Goal: Task Accomplishment & Management: Complete application form

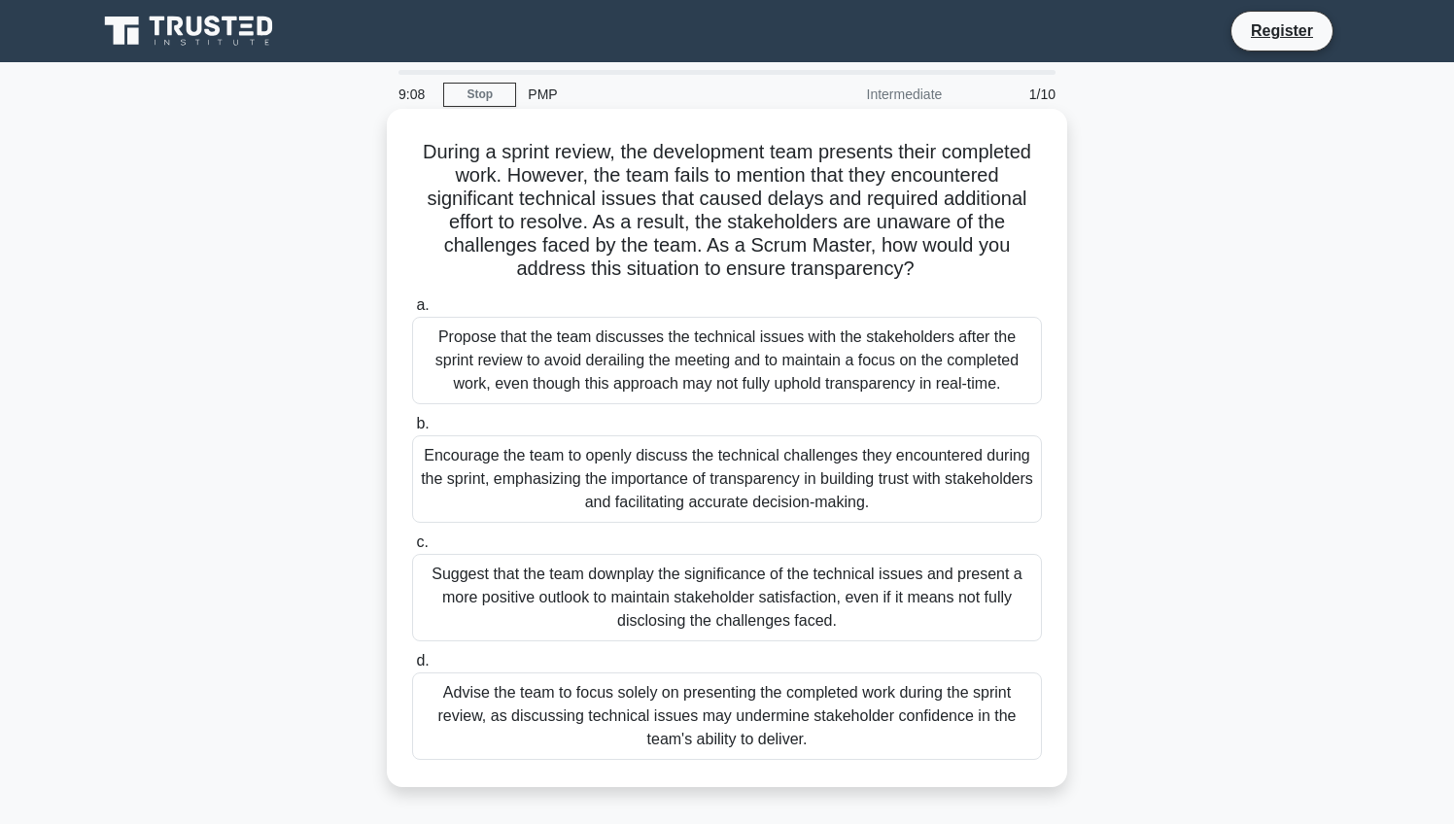
click at [510, 337] on div "Propose that the team discusses the technical issues with the stakeholders afte…" at bounding box center [727, 360] width 630 height 87
click at [412, 312] on input "a. Propose that the team discusses the technical issues with the stakeholders a…" at bounding box center [412, 305] width 0 height 13
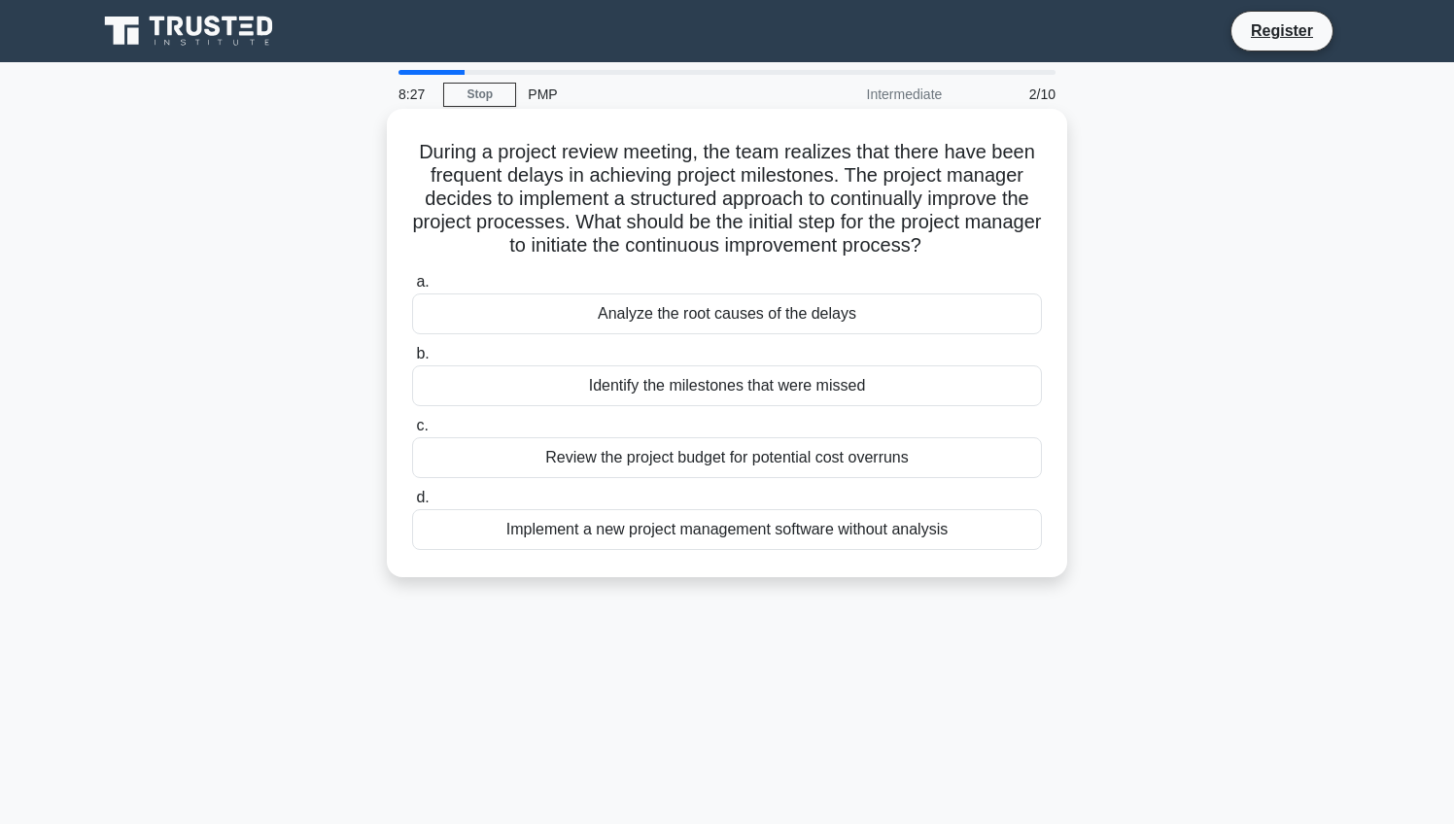
click at [669, 388] on div "Identify the milestones that were missed" at bounding box center [727, 385] width 630 height 41
click at [412, 361] on input "b. Identify the milestones that were missed" at bounding box center [412, 354] width 0 height 13
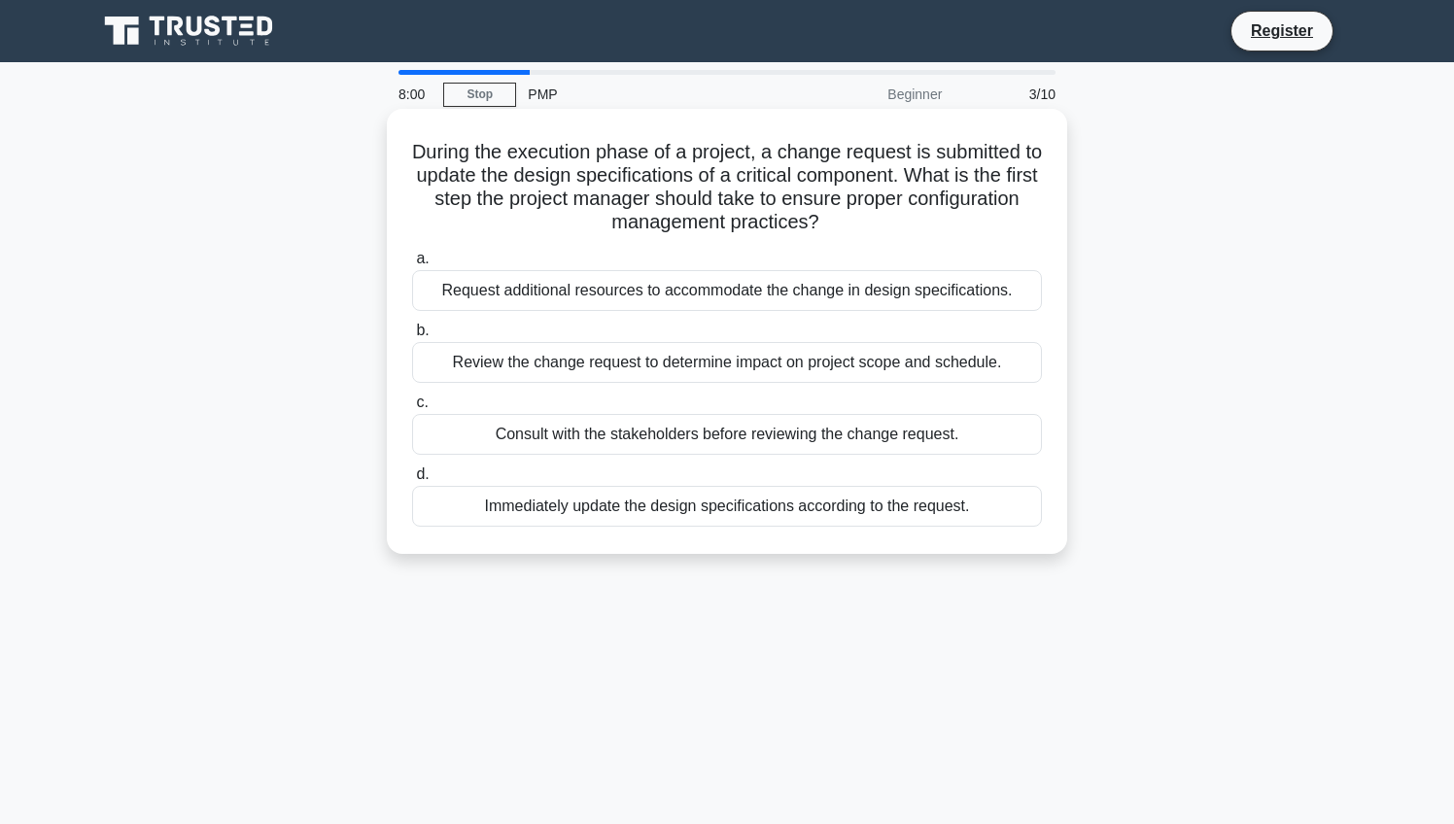
click at [527, 294] on div "Request additional resources to accommodate the change in design specifications." at bounding box center [727, 290] width 630 height 41
click at [412, 265] on input "a. Request additional resources to accommodate the change in design specificati…" at bounding box center [412, 259] width 0 height 13
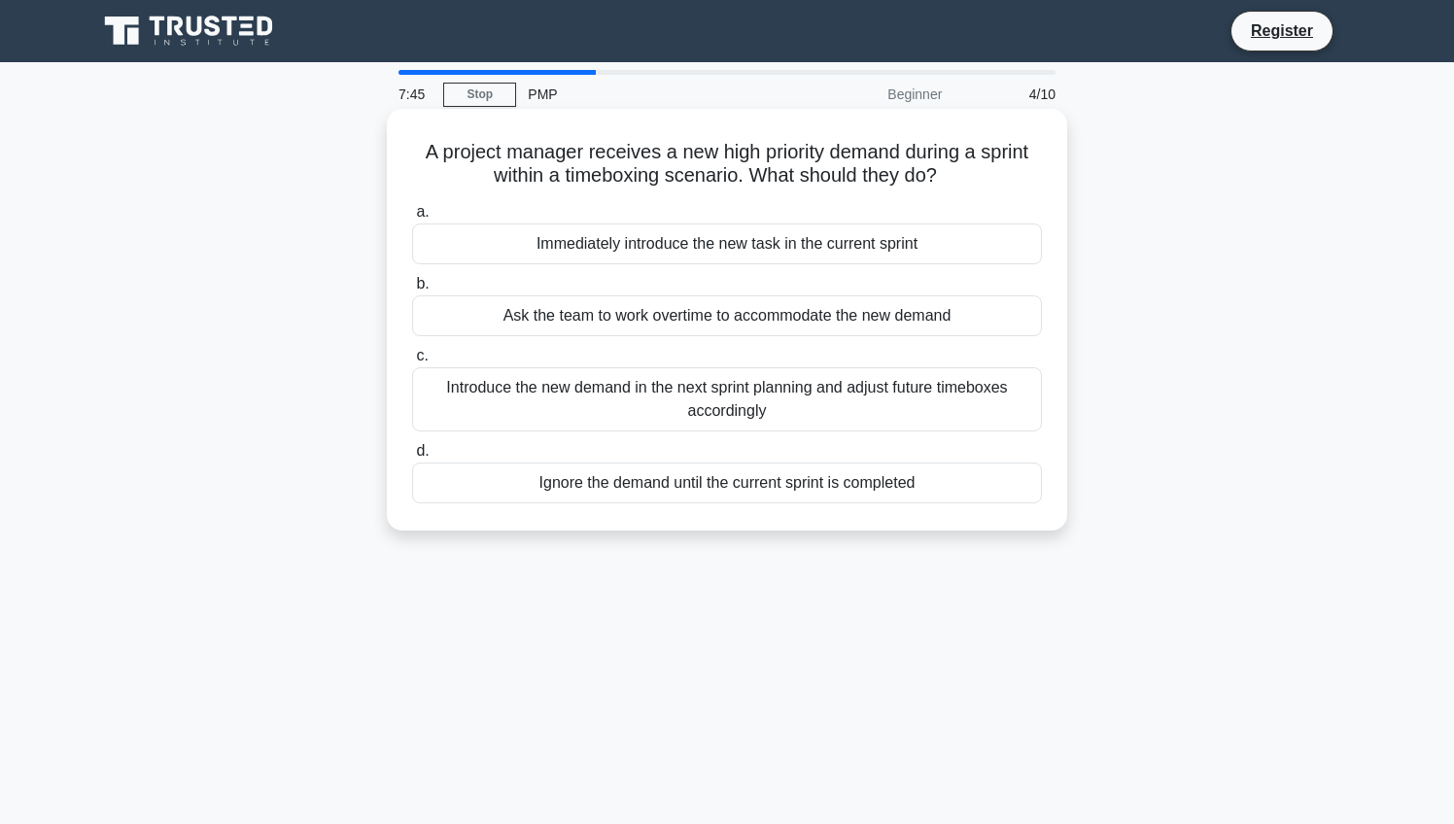
click at [505, 392] on div "Introduce the new demand in the next sprint planning and adjust future timeboxe…" at bounding box center [727, 399] width 630 height 64
click at [412, 363] on input "c. Introduce the new demand in the next sprint planning and adjust future timeb…" at bounding box center [412, 356] width 0 height 13
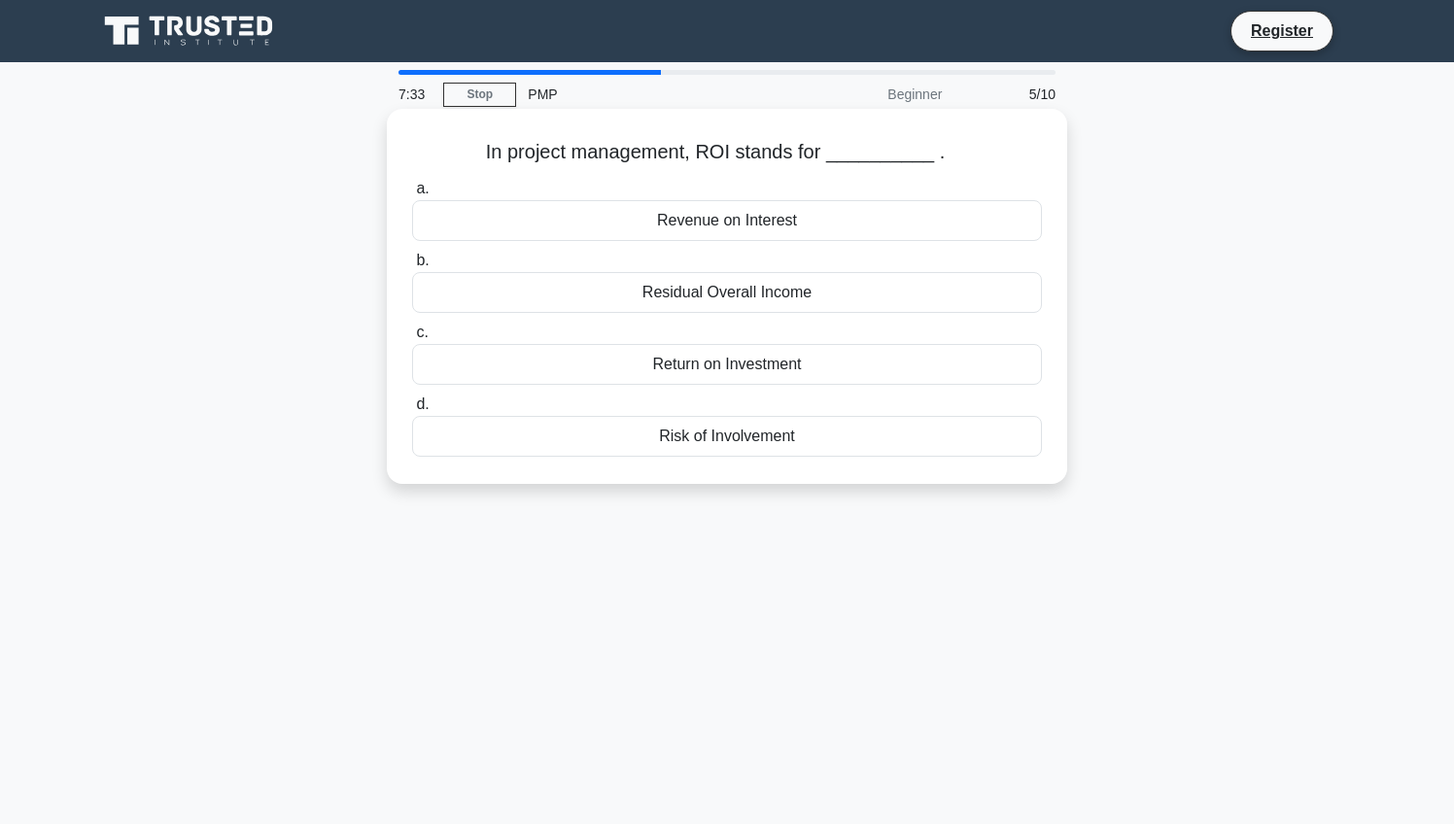
click at [678, 439] on div "Risk of Involvement" at bounding box center [727, 436] width 630 height 41
click at [412, 411] on input "d. Risk of Involvement" at bounding box center [412, 405] width 0 height 13
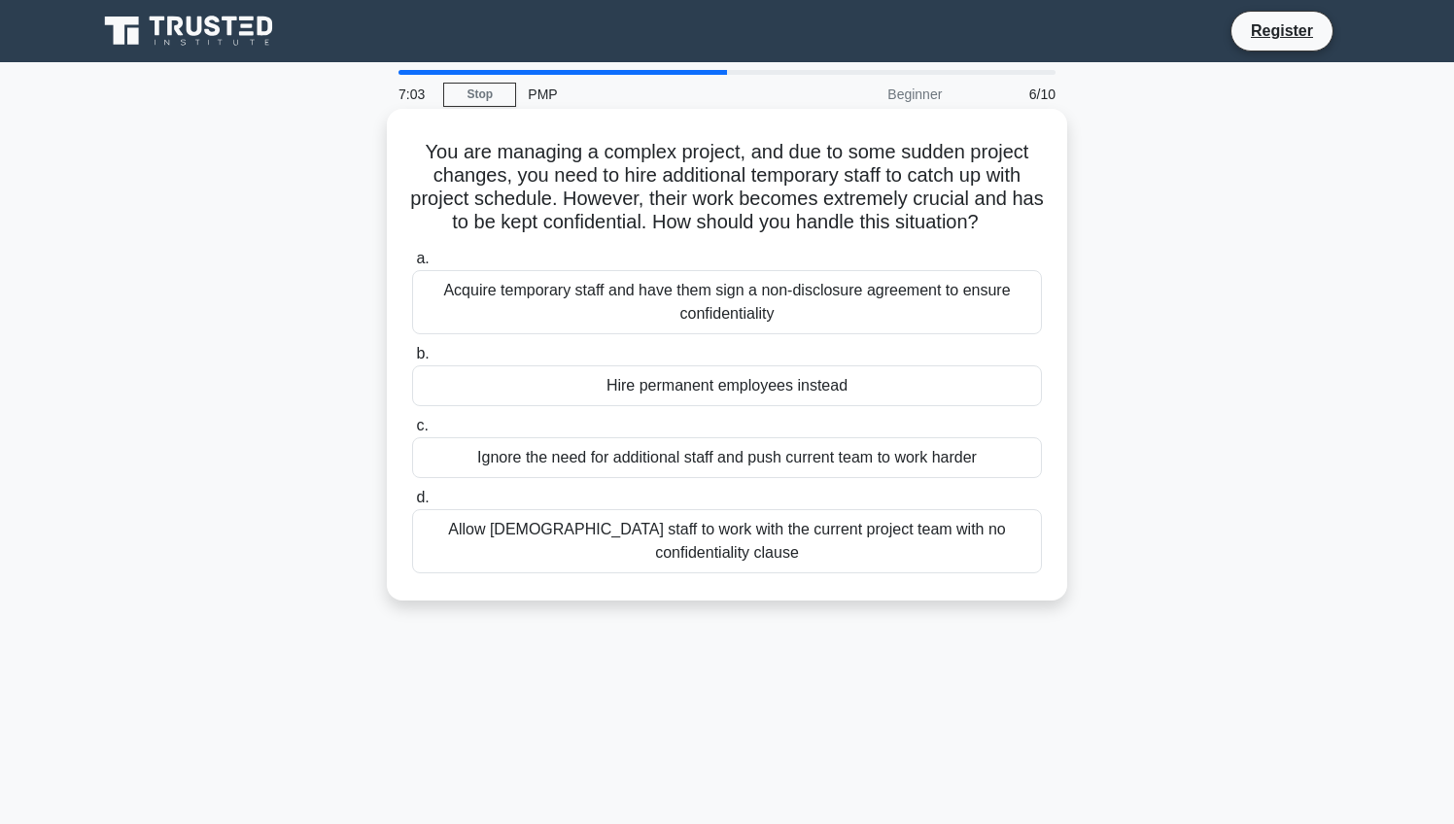
click at [586, 301] on div "Acquire temporary staff and have them sign a non-disclosure agreement to ensure…" at bounding box center [727, 302] width 630 height 64
click at [412, 265] on input "a. Acquire temporary staff and have them sign a non-disclosure agreement to ens…" at bounding box center [412, 259] width 0 height 13
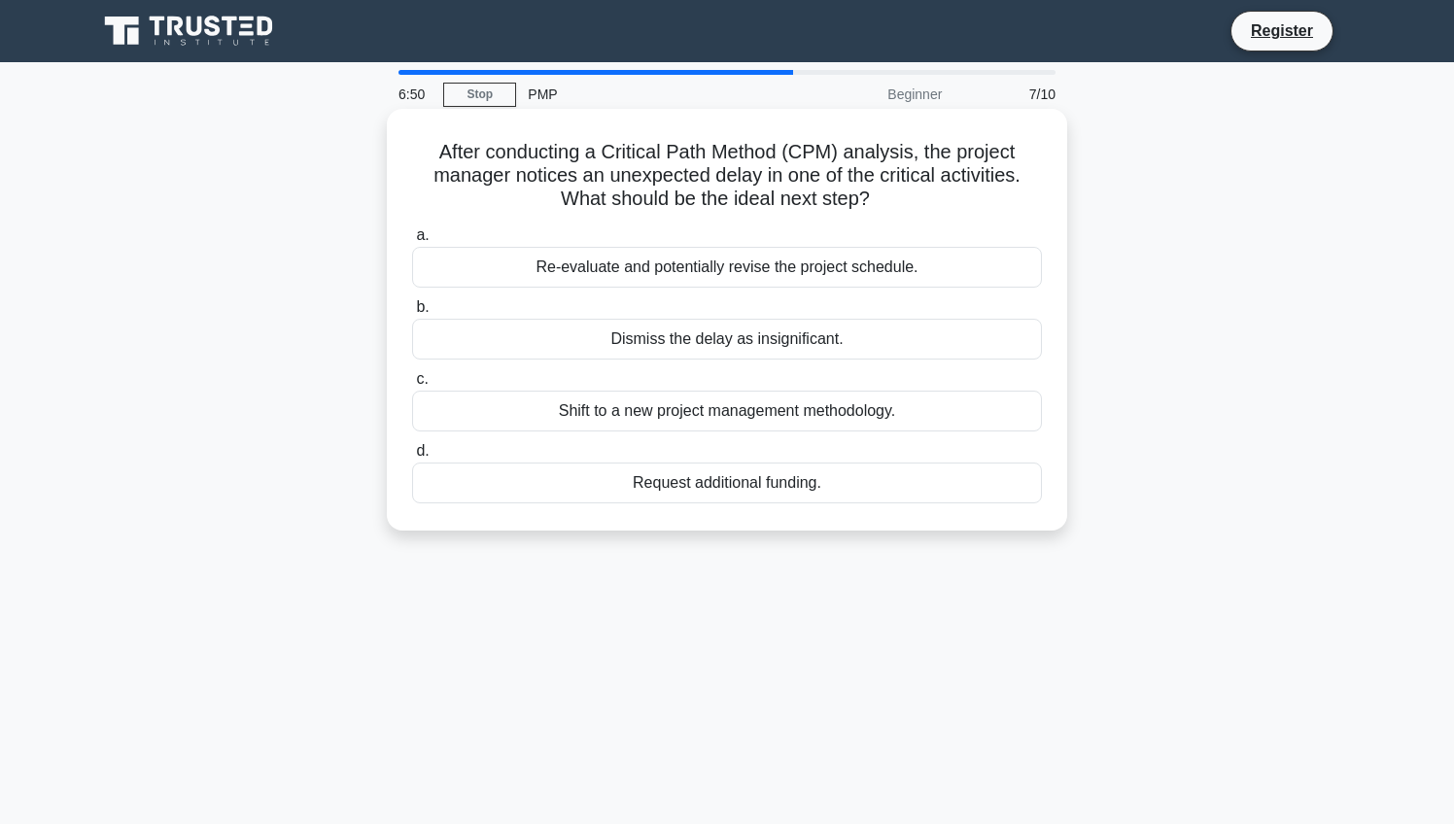
click at [643, 267] on div "Re-evaluate and potentially revise the project schedule." at bounding box center [727, 267] width 630 height 41
click at [412, 242] on input "a. Re-evaluate and potentially revise the project schedule." at bounding box center [412, 235] width 0 height 13
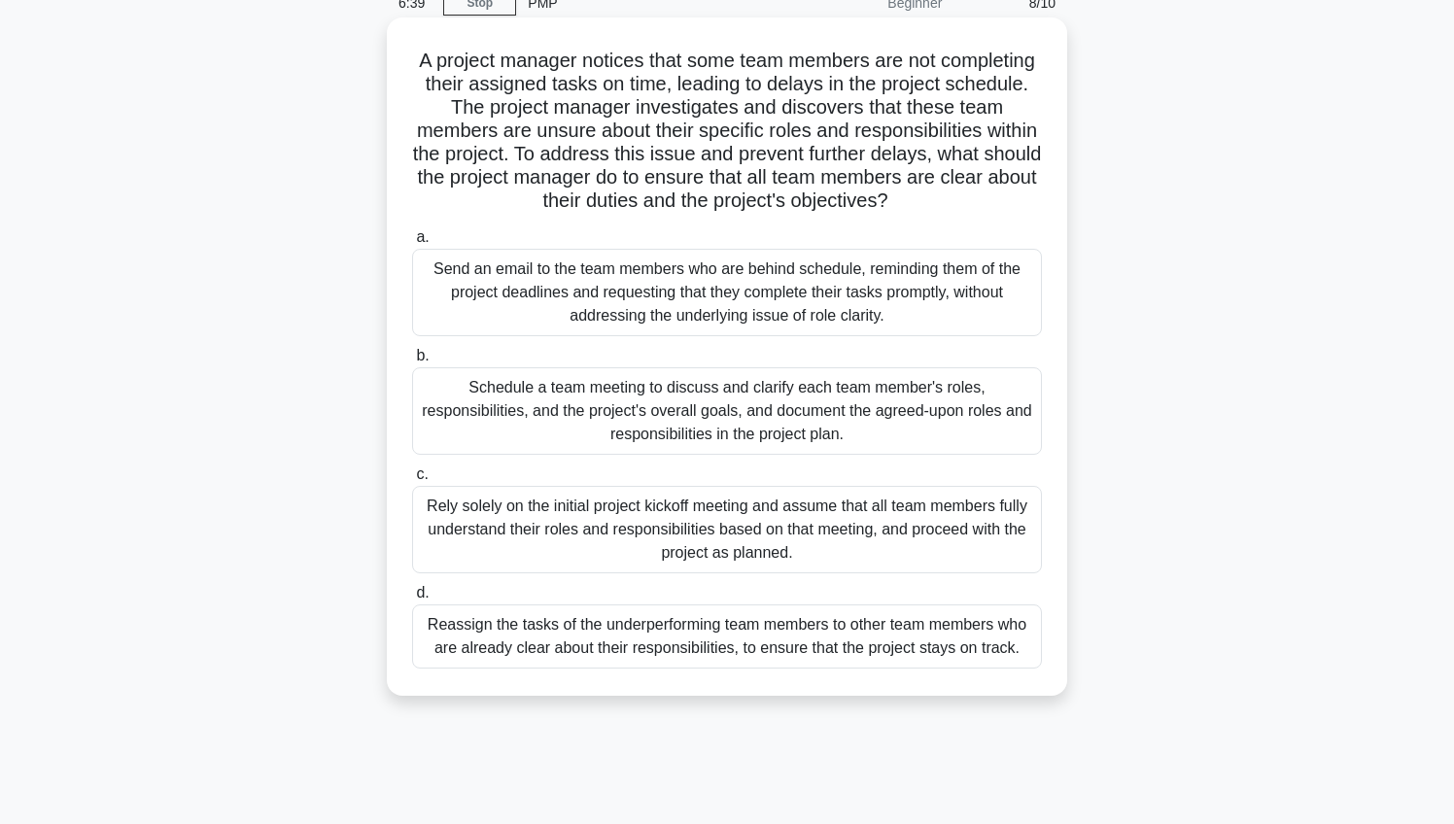
scroll to position [94, 0]
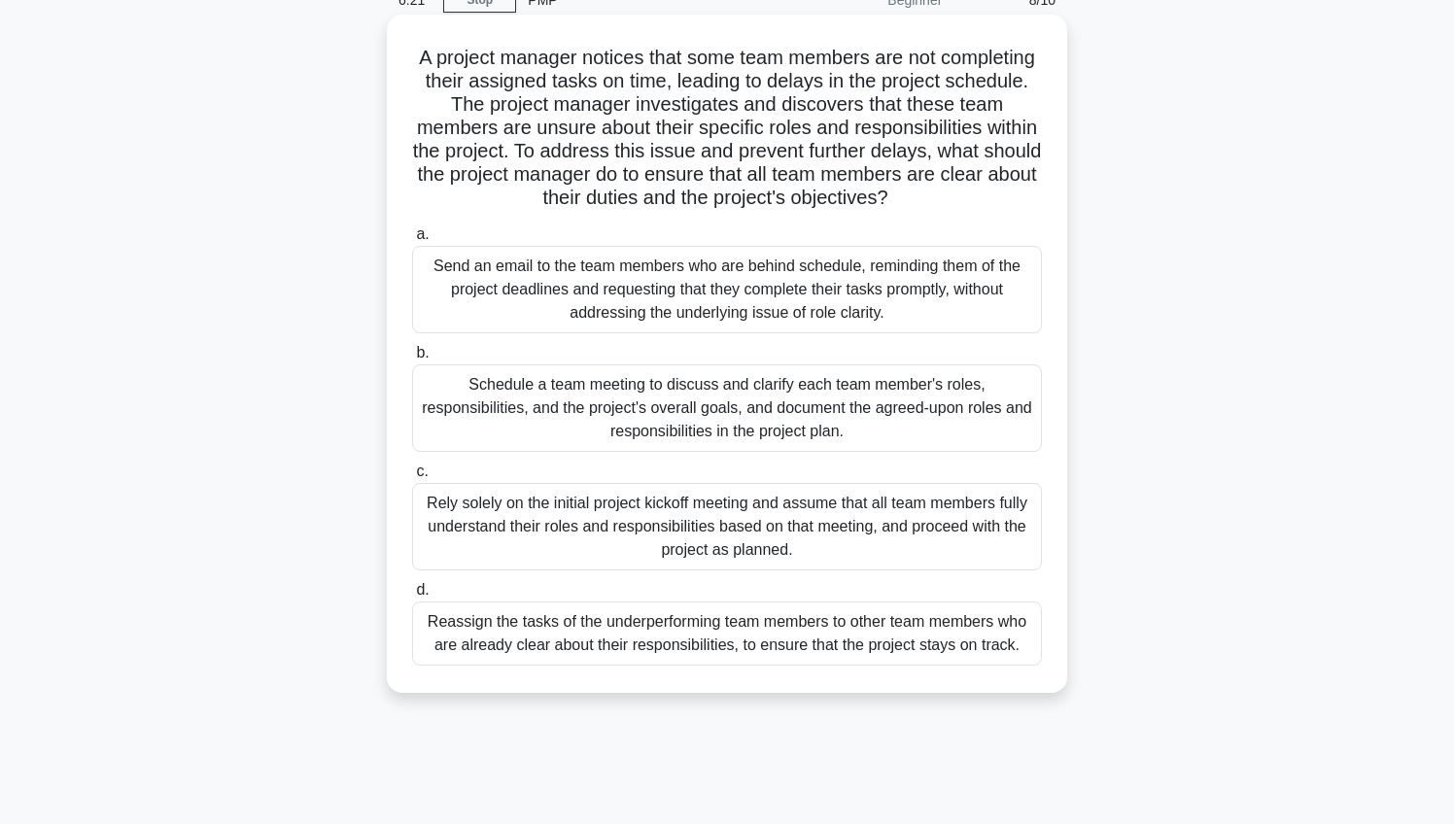
click at [609, 408] on div "Schedule a team meeting to discuss and clarify each team member's roles, respon…" at bounding box center [727, 408] width 630 height 87
click at [412, 360] on input "b. Schedule a team meeting to discuss and clarify each team member's roles, res…" at bounding box center [412, 353] width 0 height 13
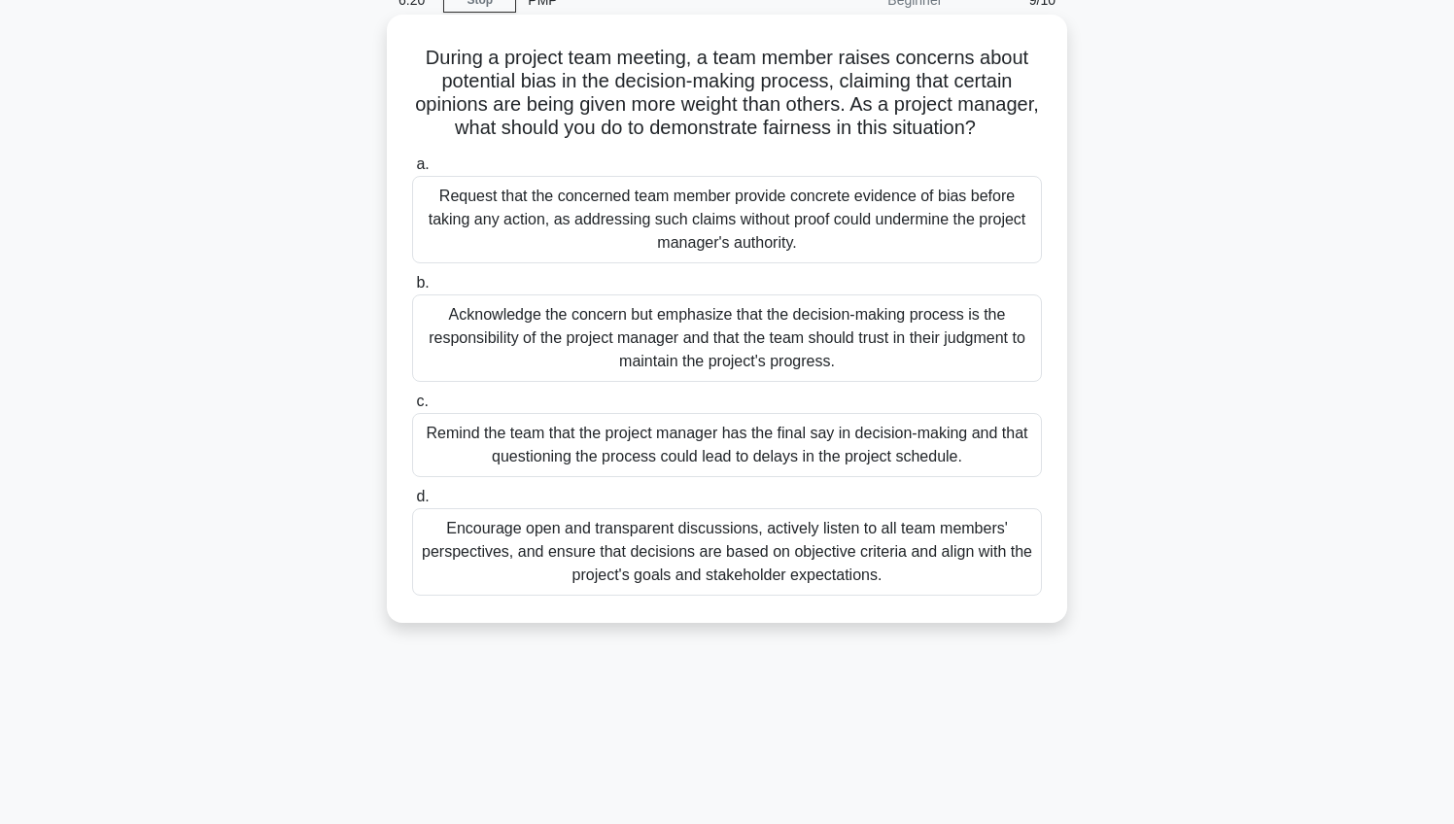
scroll to position [0, 0]
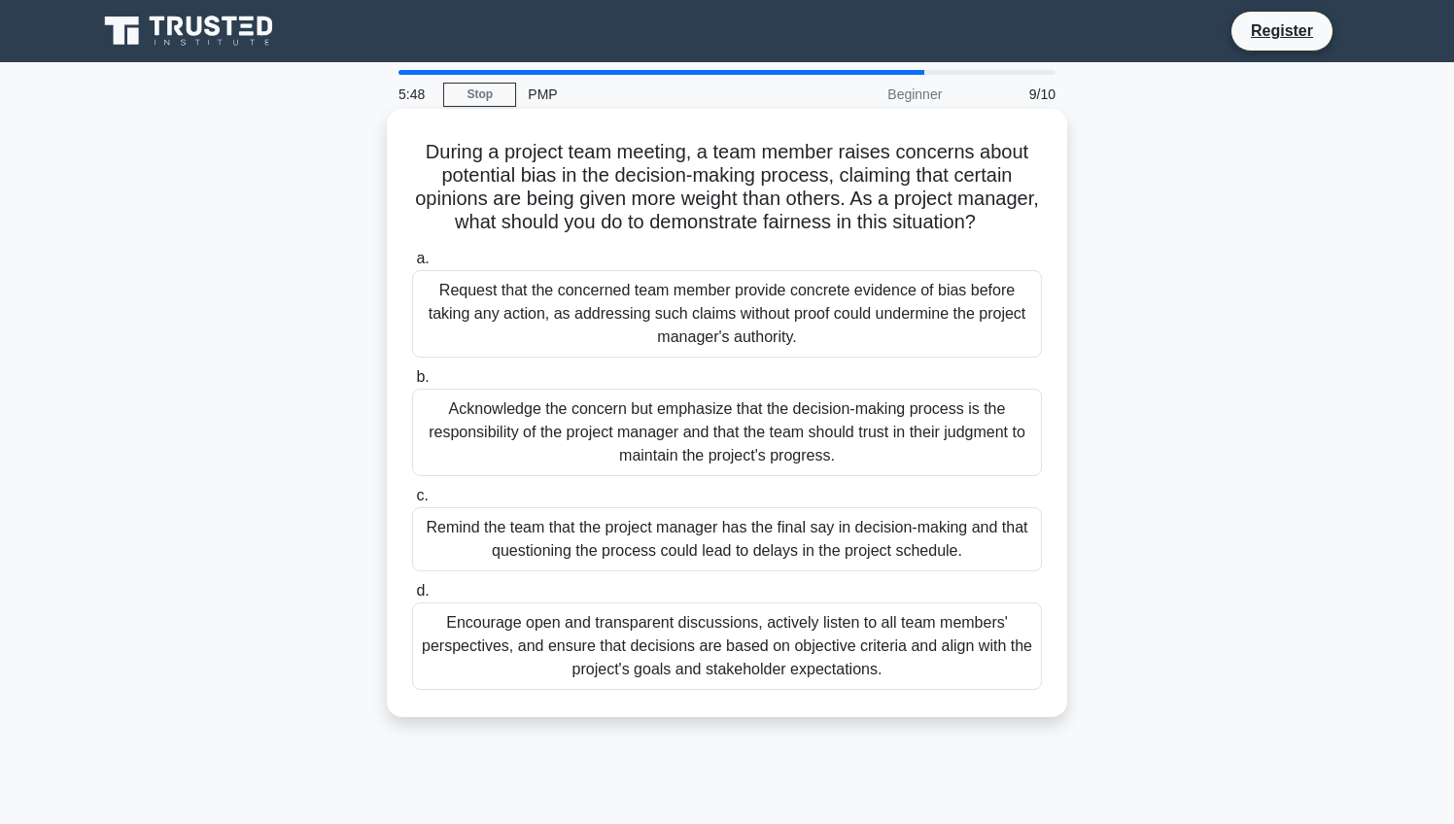
click at [673, 649] on div "Encourage open and transparent discussions, actively listen to all team members…" at bounding box center [727, 646] width 630 height 87
click at [412, 598] on input "d. Encourage open and transparent discussions, actively listen to all team memb…" at bounding box center [412, 591] width 0 height 13
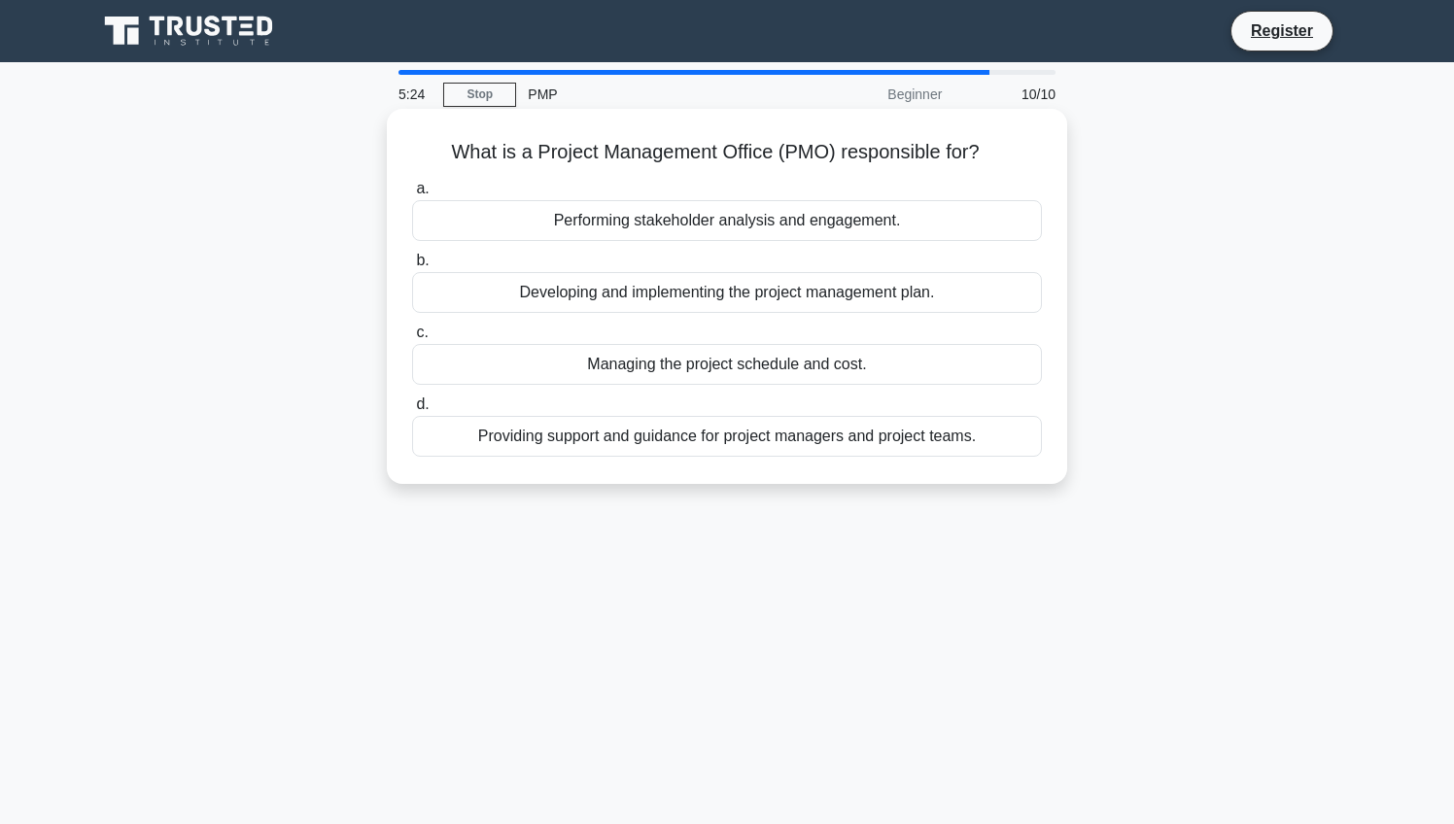
click at [700, 435] on div "Providing support and guidance for project managers and project teams." at bounding box center [727, 436] width 630 height 41
click at [412, 411] on input "d. Providing support and guidance for project managers and project teams." at bounding box center [412, 405] width 0 height 13
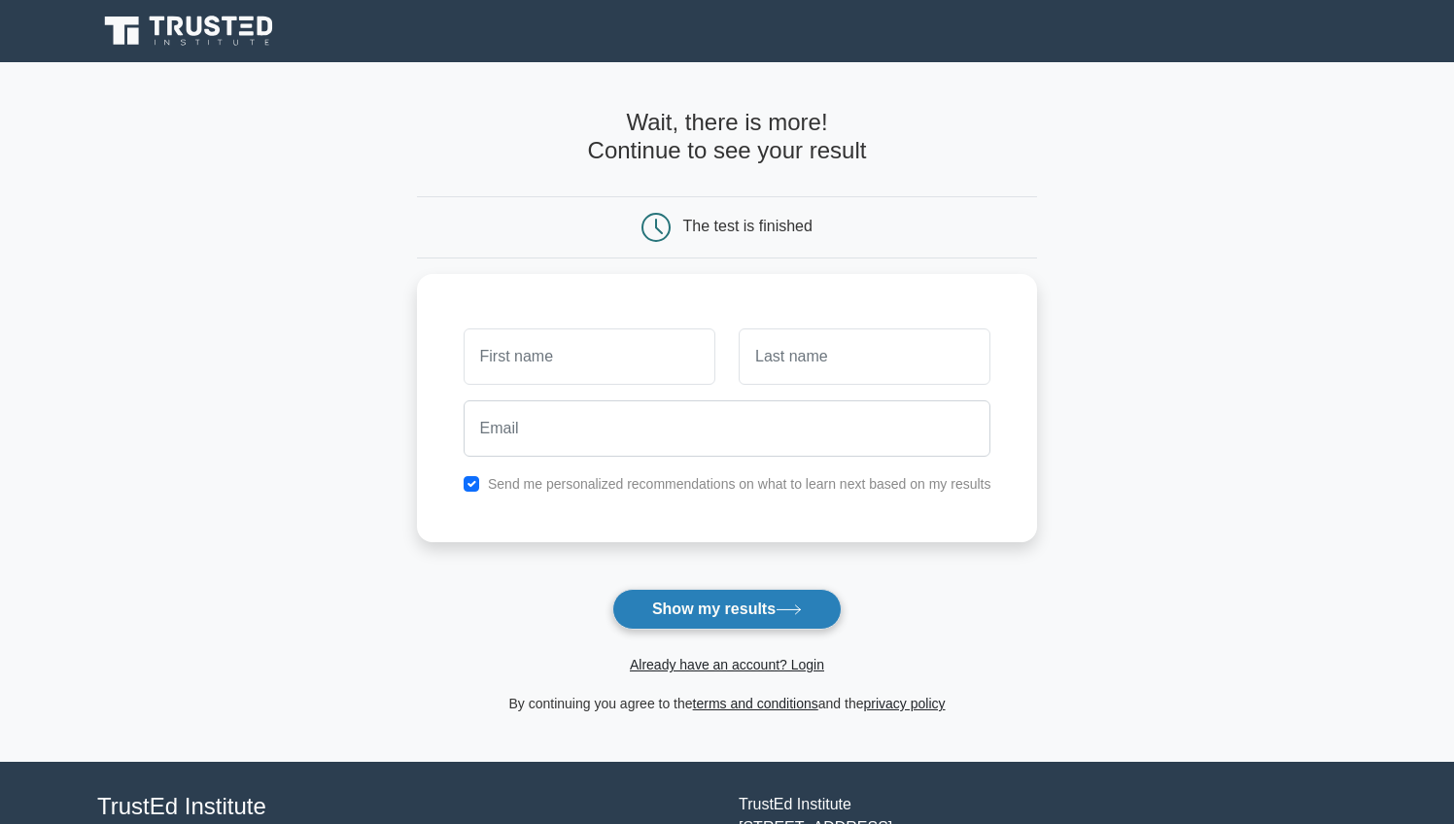
click at [725, 601] on button "Show my results" at bounding box center [726, 609] width 229 height 41
type input "Ak"
type input "KT"
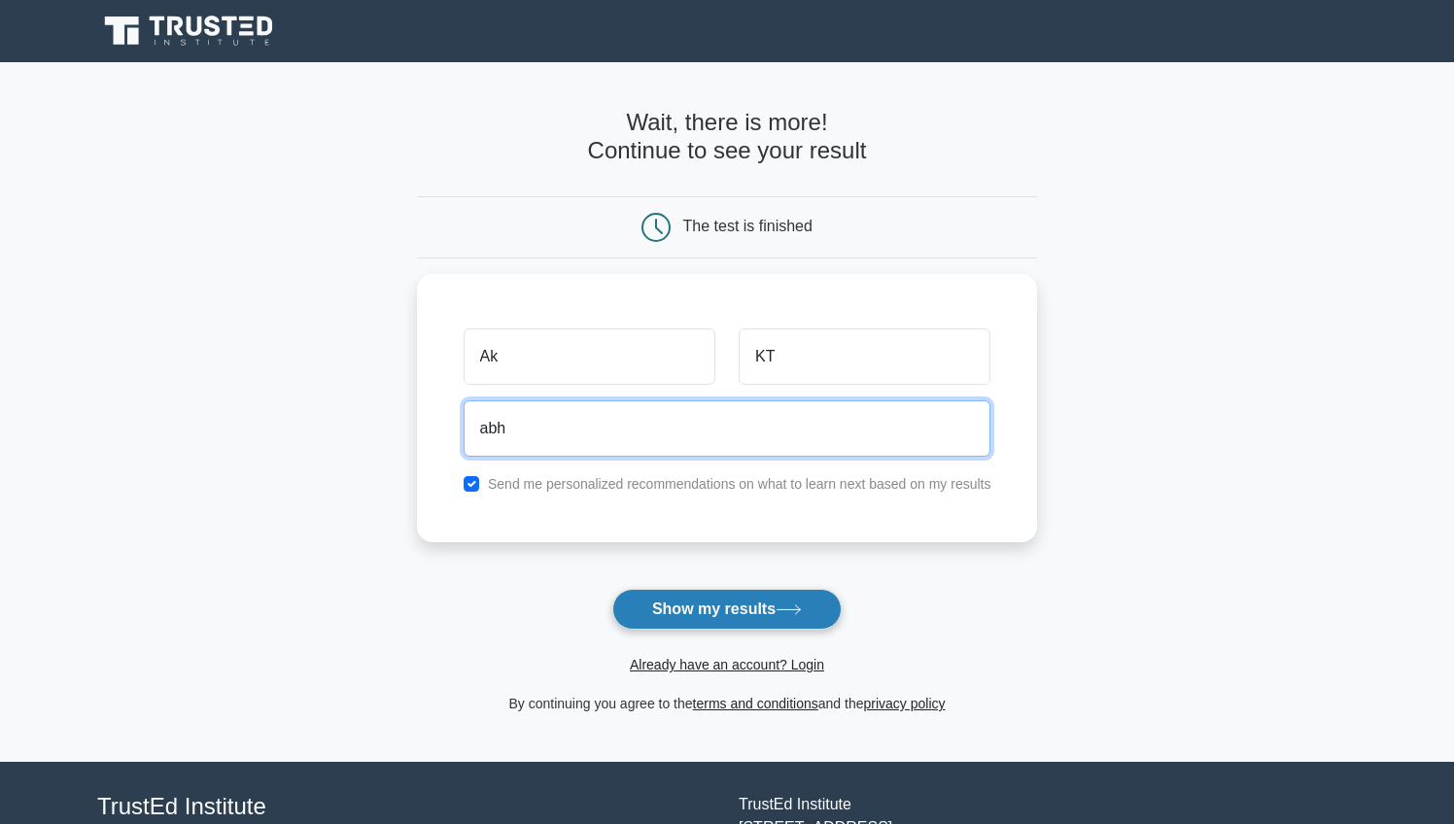
type input "[DEMOGRAPHIC_DATA]"
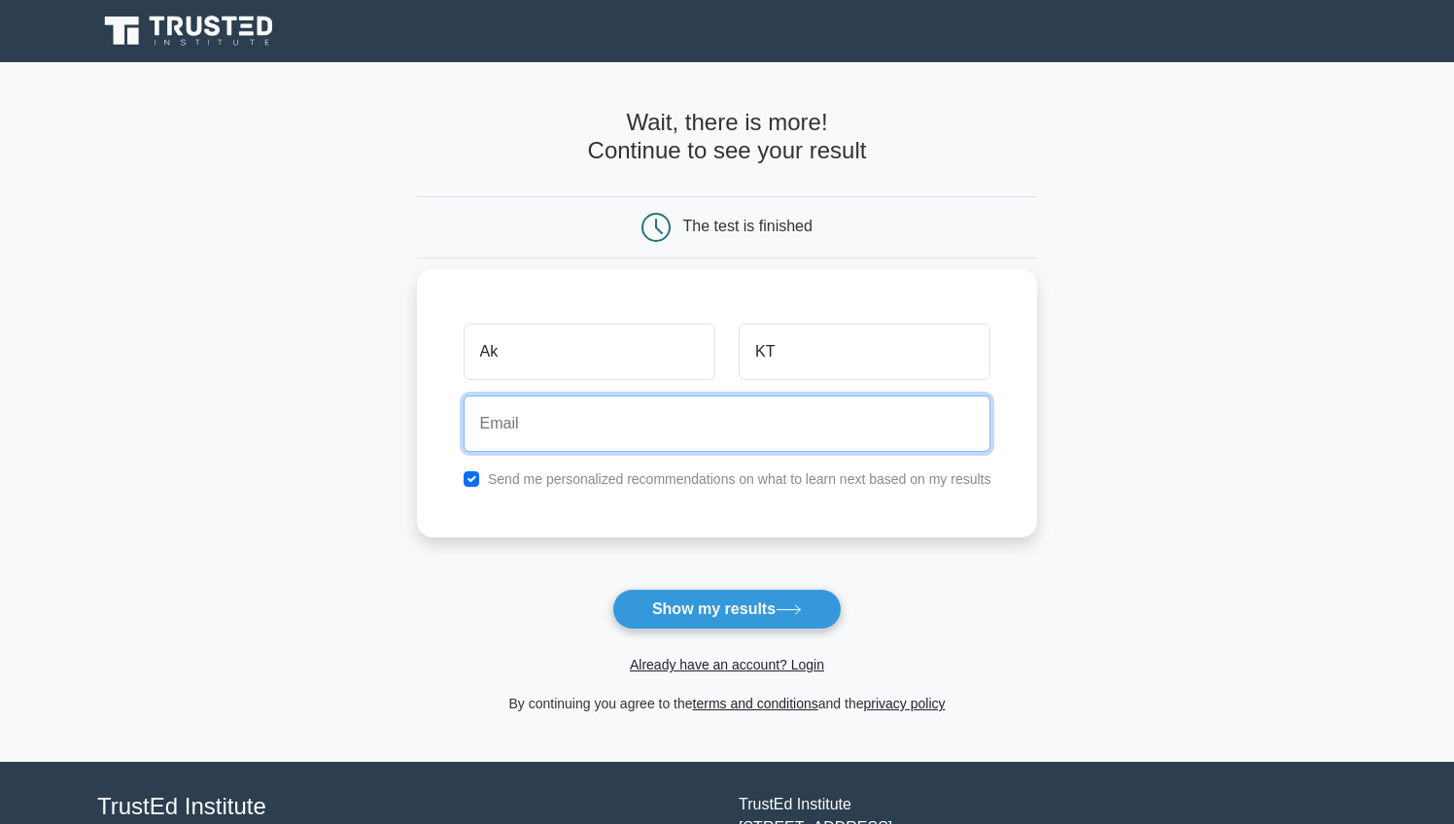
type input "[EMAIL_ADDRESS][DOMAIN_NAME]"
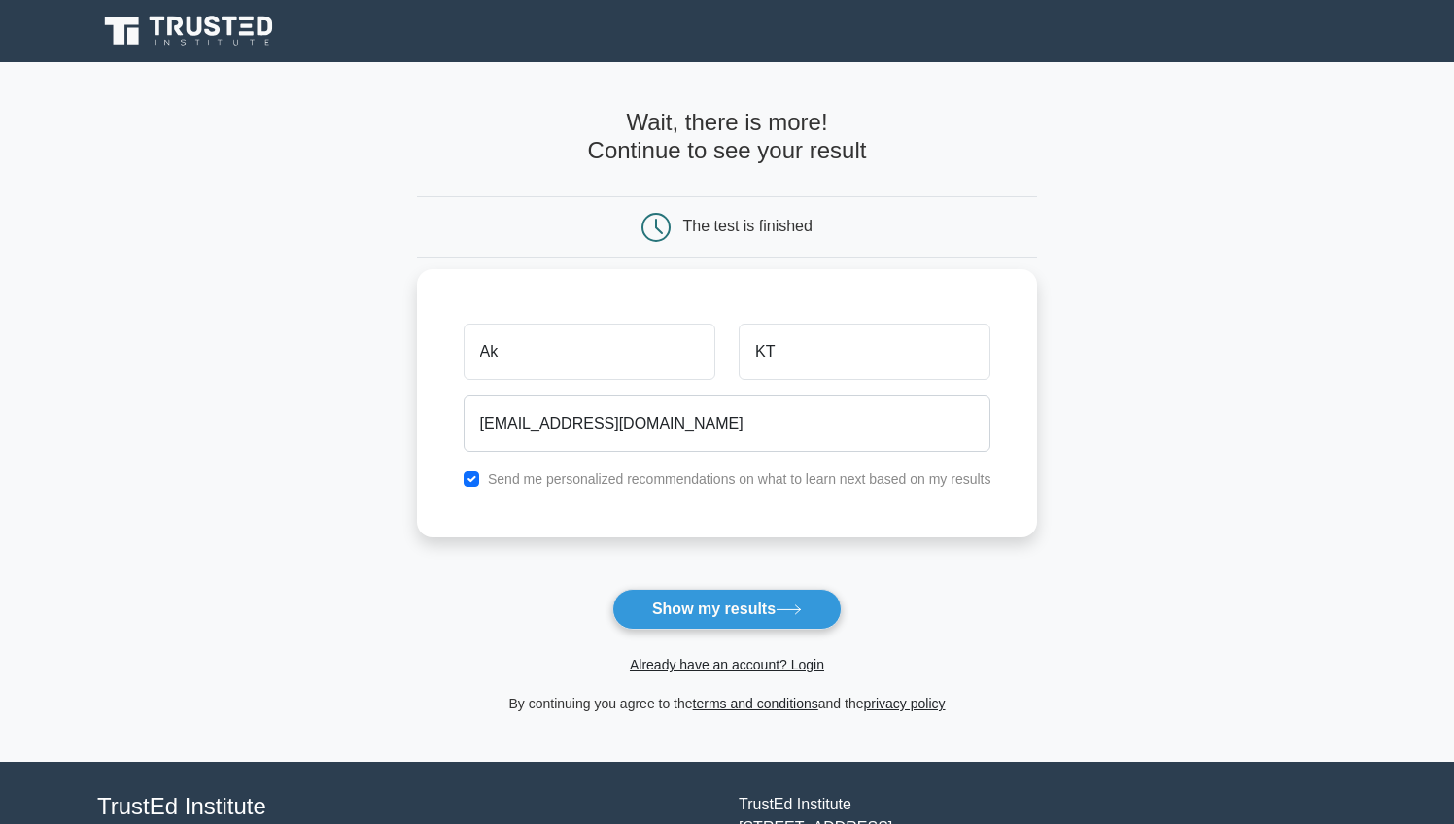
click at [467, 471] on input "checkbox" at bounding box center [472, 479] width 16 height 16
checkbox input "false"
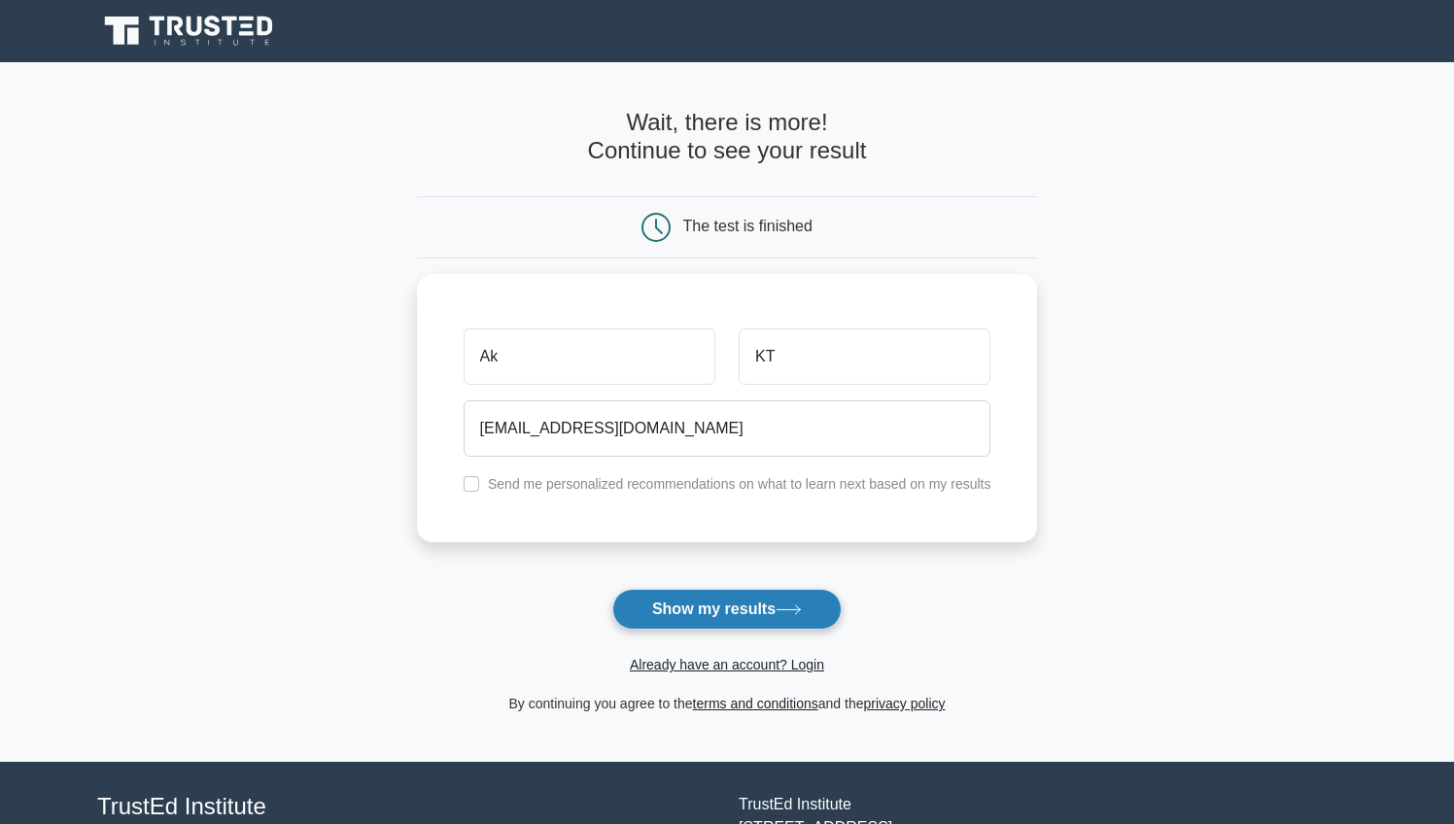
click at [711, 612] on button "Show my results" at bounding box center [726, 609] width 229 height 41
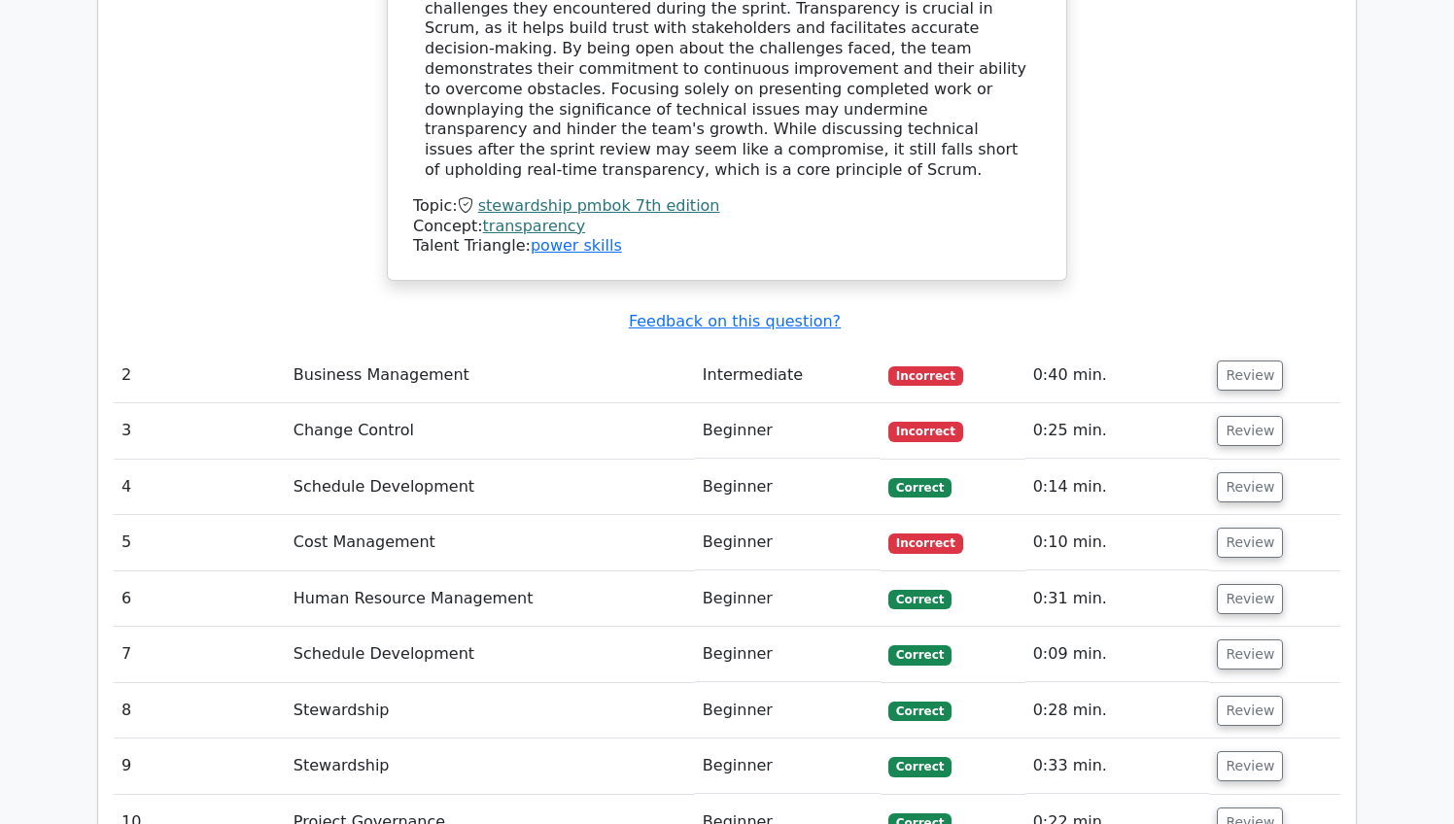
scroll to position [2541, 0]
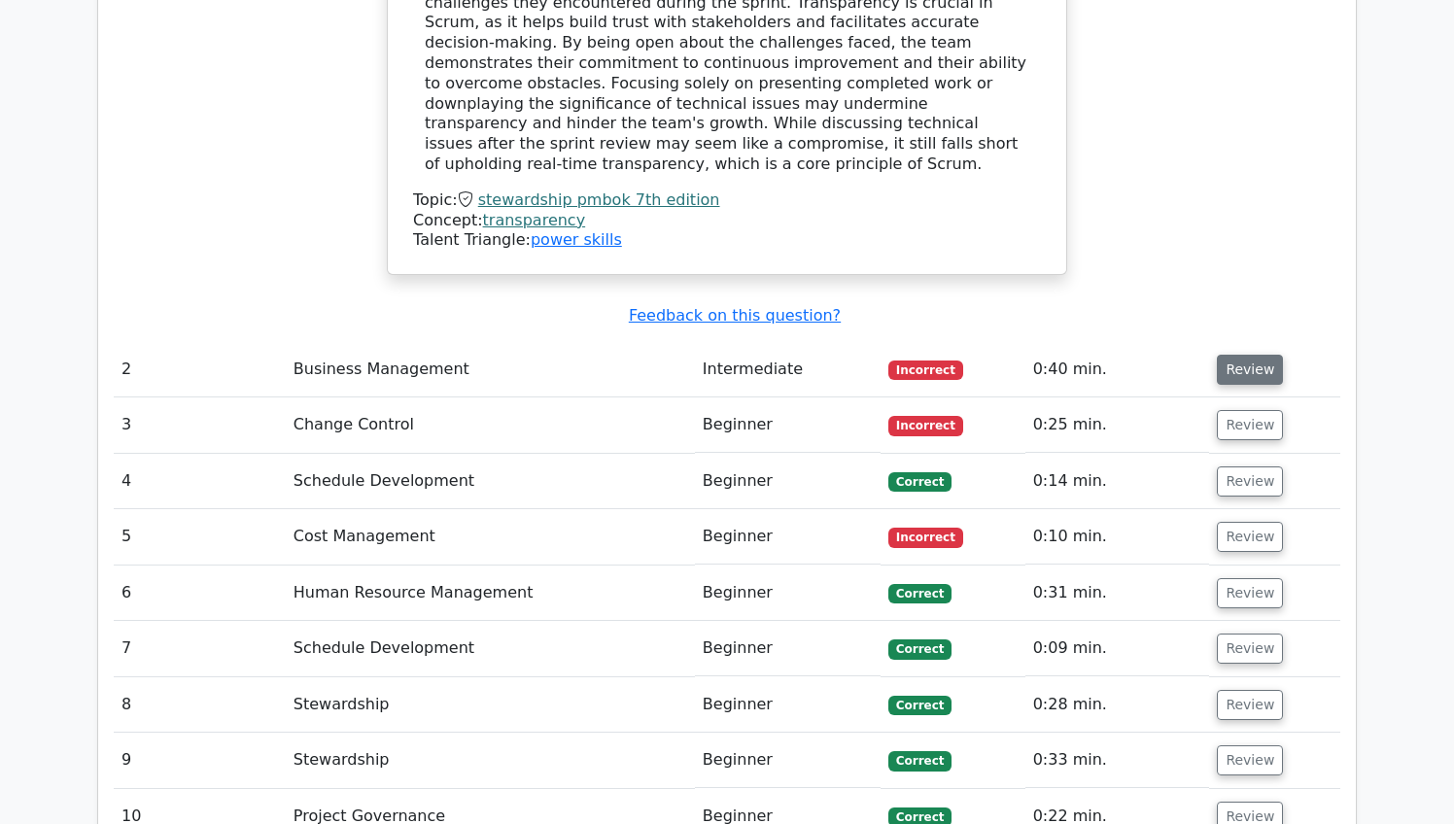
click at [1237, 355] on button "Review" at bounding box center [1250, 370] width 66 height 30
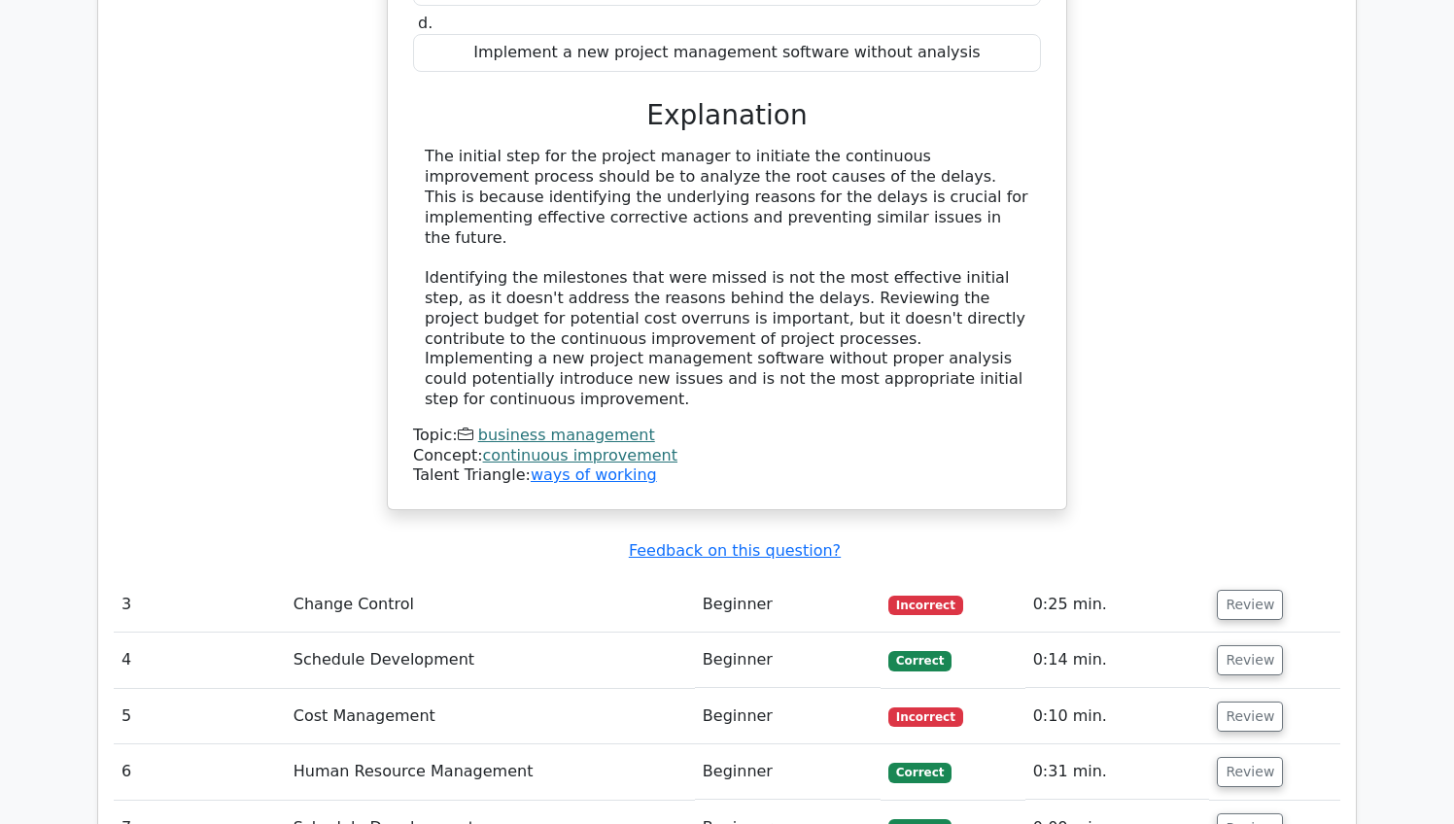
scroll to position [3314, 0]
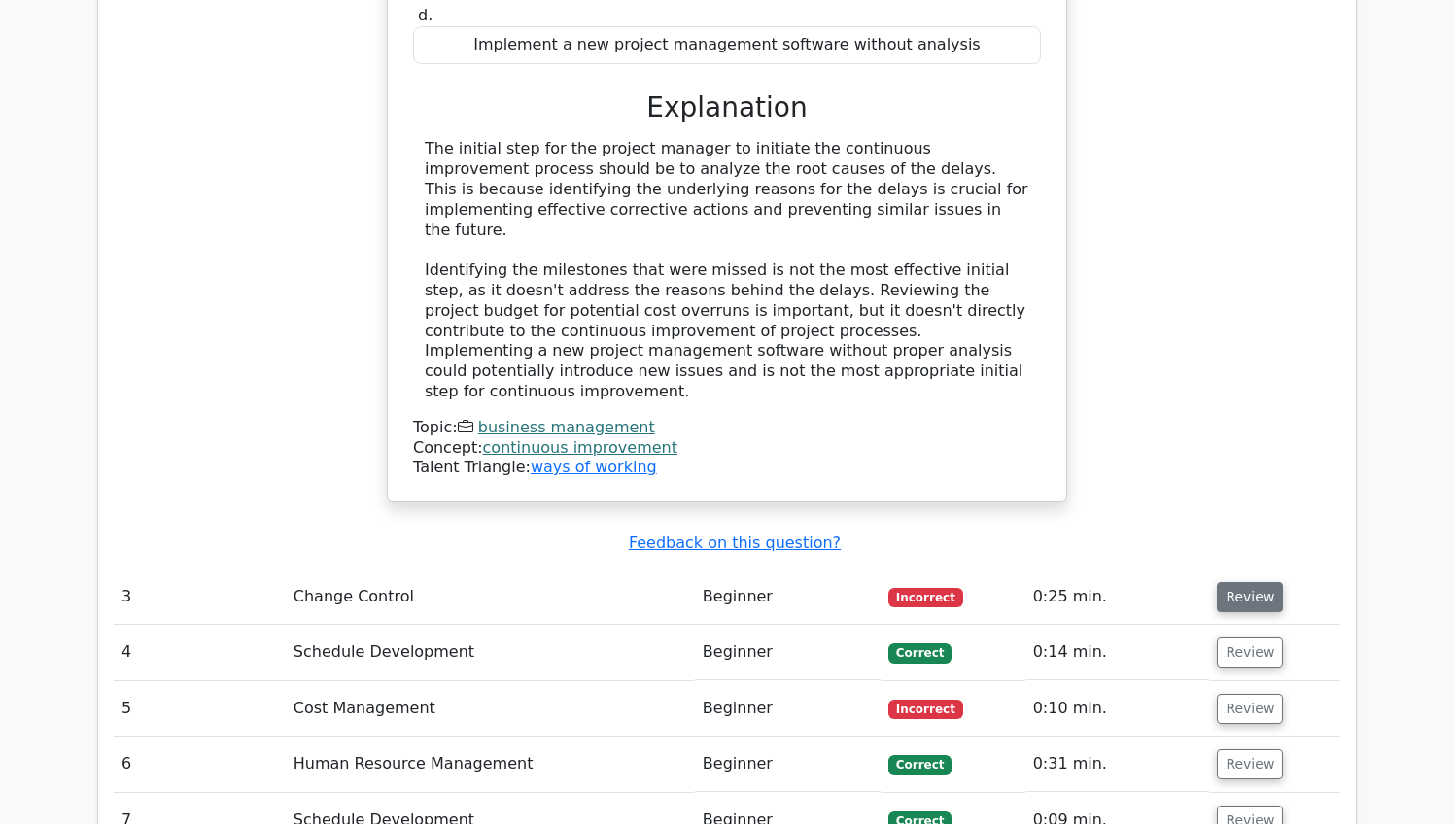
click at [1238, 582] on button "Review" at bounding box center [1250, 597] width 66 height 30
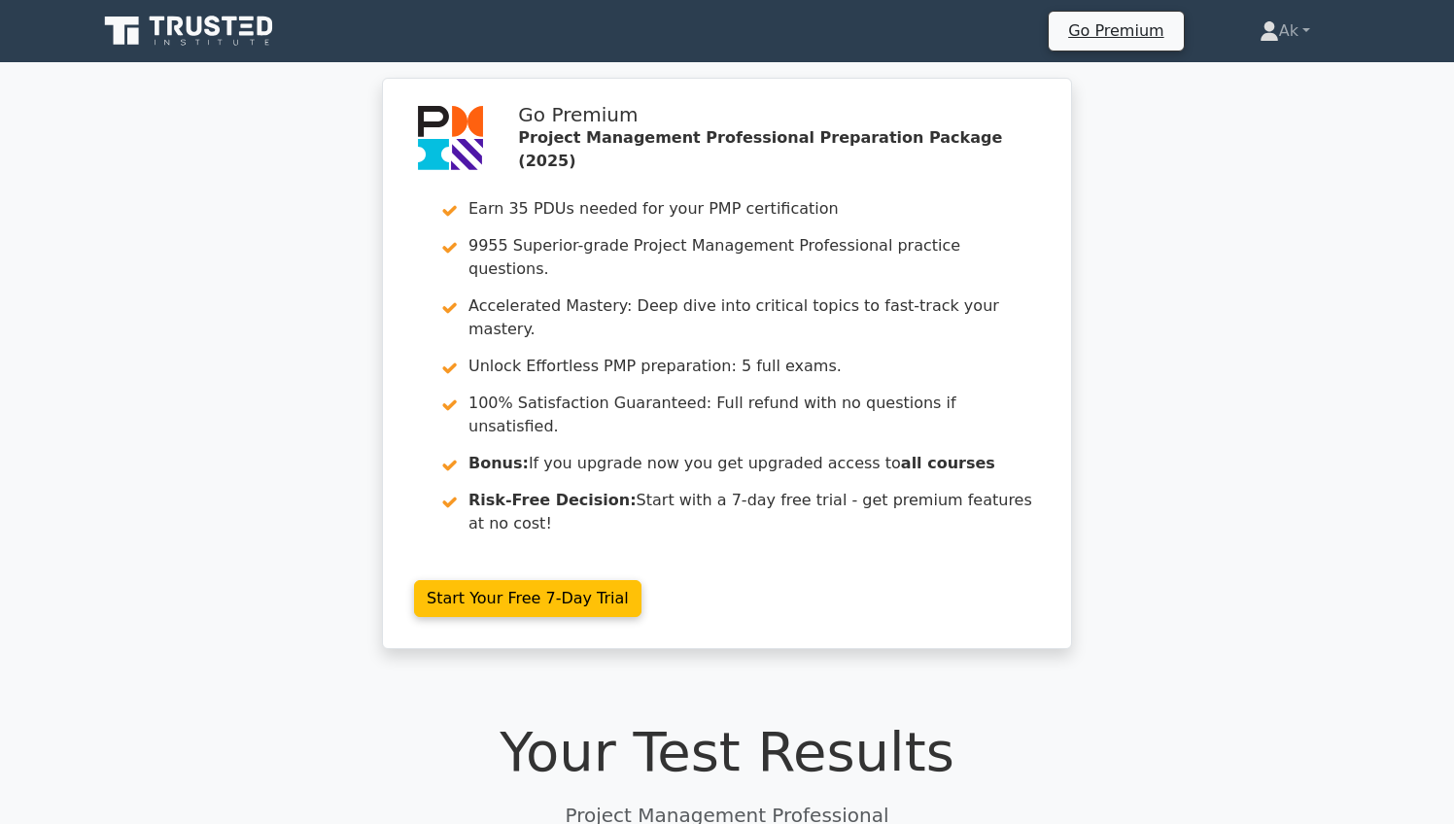
scroll to position [0, 0]
